Goal: Find specific page/section: Find specific page/section

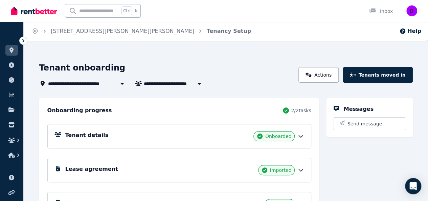
scroll to position [77, 0]
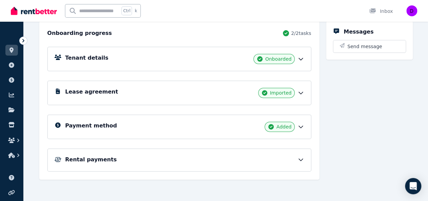
click at [302, 157] on icon at bounding box center [300, 159] width 7 height 7
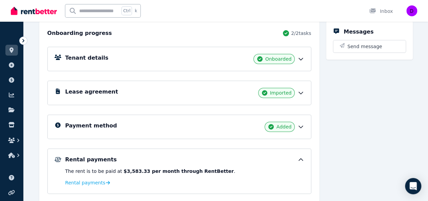
click at [301, 125] on icon at bounding box center [300, 126] width 7 height 7
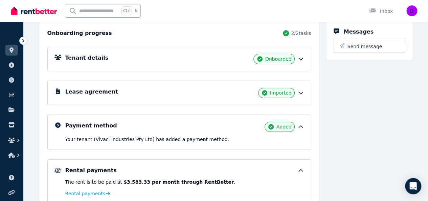
click at [301, 125] on icon at bounding box center [300, 126] width 7 height 7
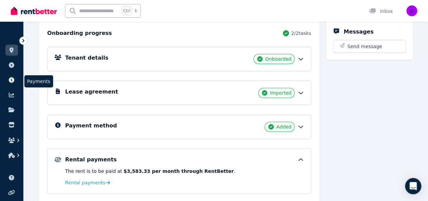
click at [13, 79] on icon at bounding box center [11, 79] width 5 height 5
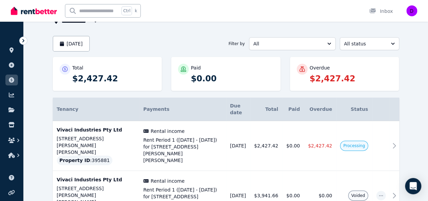
scroll to position [55, 0]
